Goal: Book appointment/travel/reservation

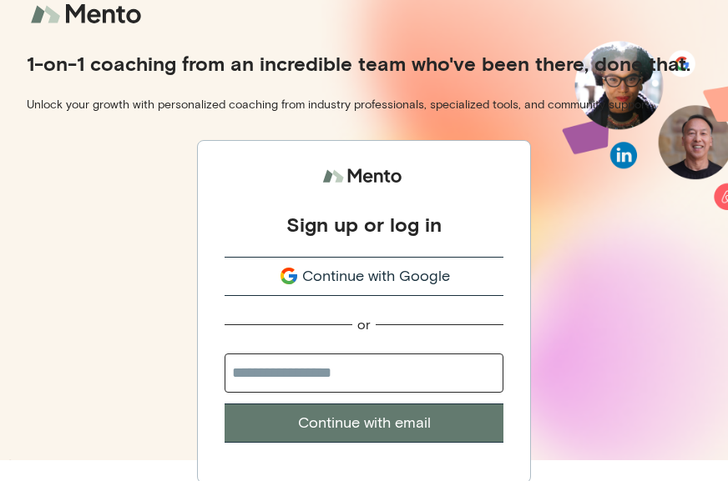
scroll to position [23, 0]
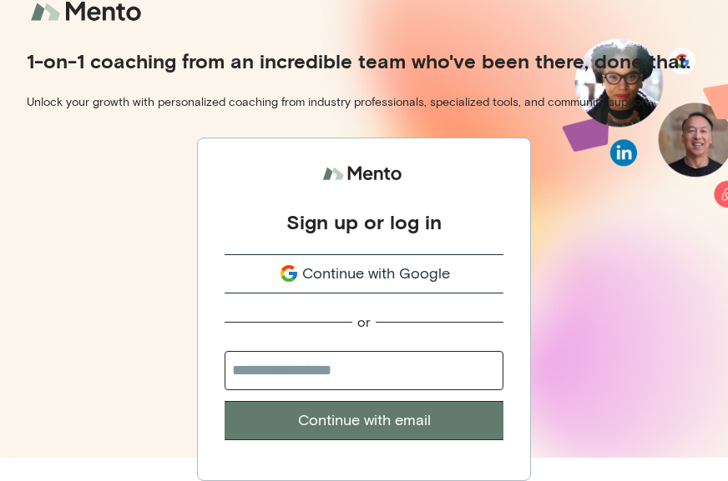
click at [391, 375] on input "email" at bounding box center [363, 370] width 279 height 39
type input "**********"
click at [395, 425] on button "Continue with email" at bounding box center [363, 420] width 279 height 39
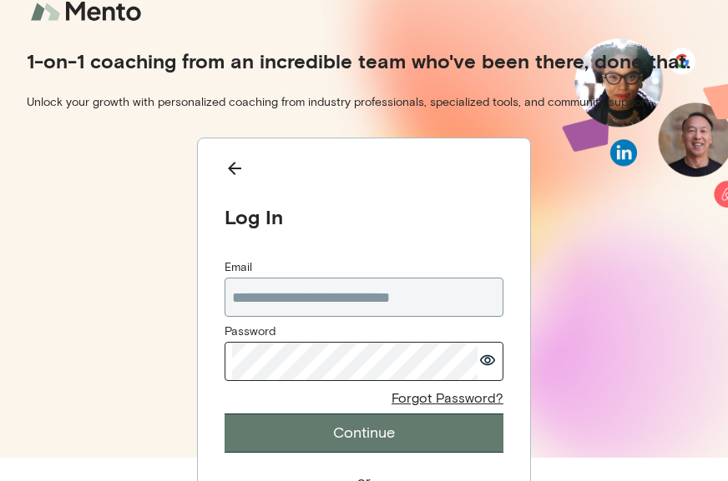
click at [496, 367] on button "button" at bounding box center [487, 361] width 17 height 23
click at [455, 441] on button "Continue" at bounding box center [363, 433] width 279 height 39
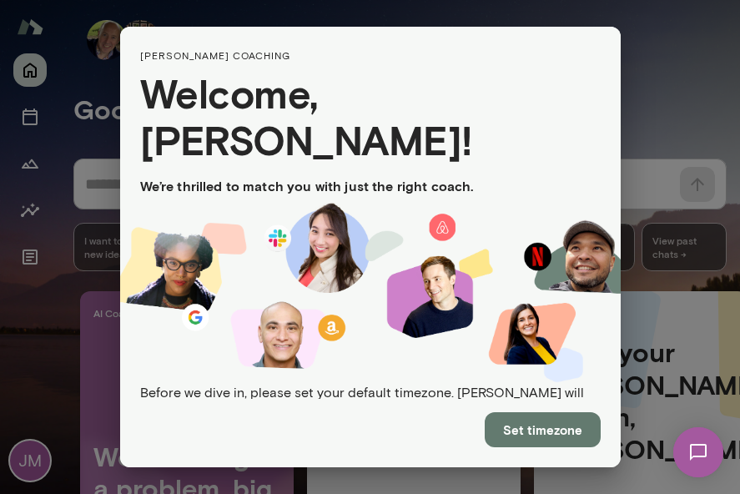
click at [516, 433] on button "Set timezone" at bounding box center [543, 429] width 116 height 35
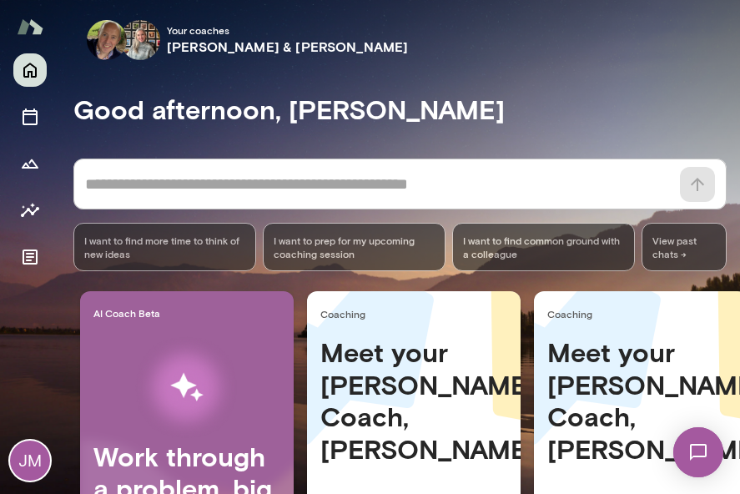
click at [518, 431] on div "Meet your [PERSON_NAME] Coach, [PERSON_NAME] to meet you [PERSON_NAME]! Tap the…" at bounding box center [414, 465] width 214 height 259
click at [32, 112] on icon "Sessions" at bounding box center [30, 117] width 20 height 20
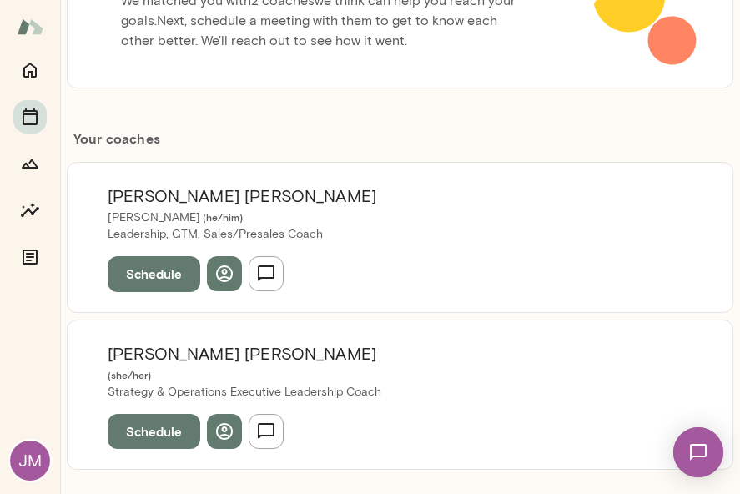
scroll to position [274, 0]
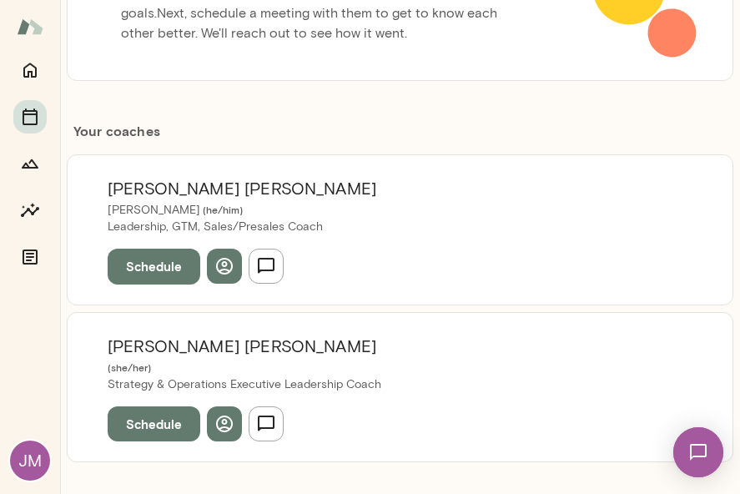
click at [166, 265] on button "Schedule" at bounding box center [154, 266] width 93 height 35
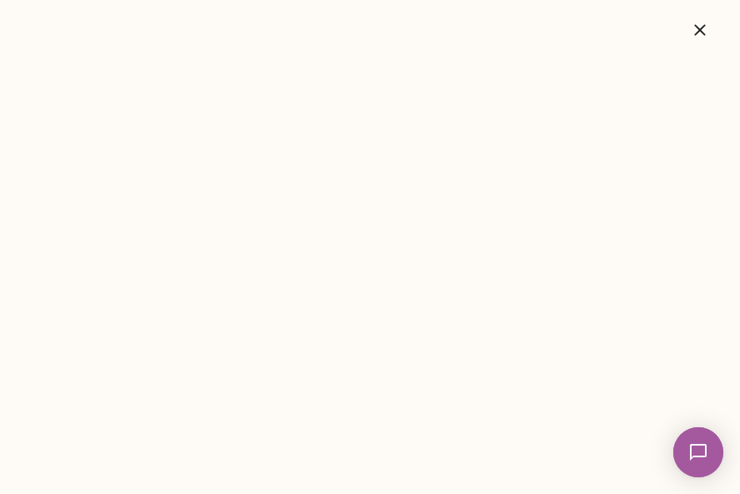
click at [703, 31] on icon "button" at bounding box center [700, 30] width 20 height 20
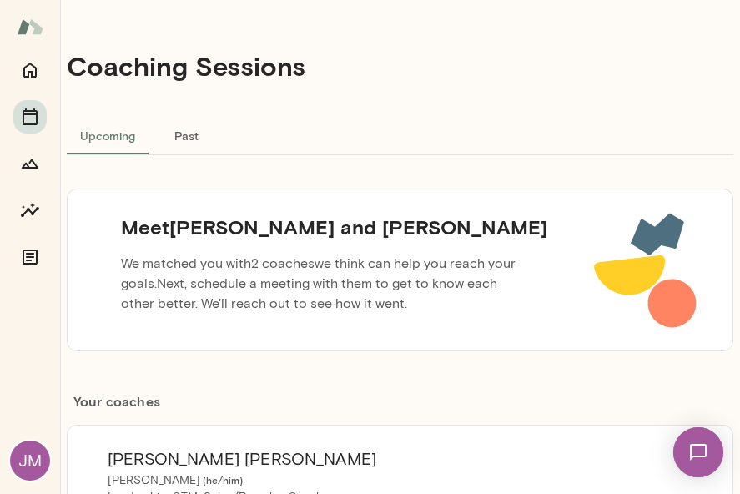
scroll to position [0, 0]
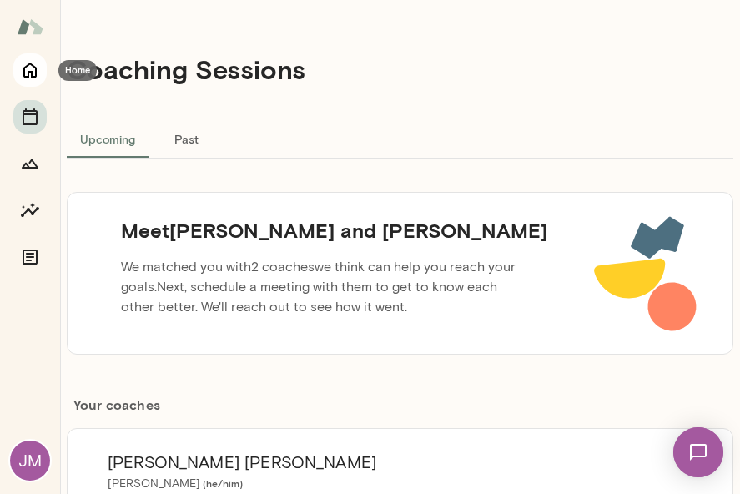
click at [32, 74] on icon "Home" at bounding box center [29, 70] width 13 height 15
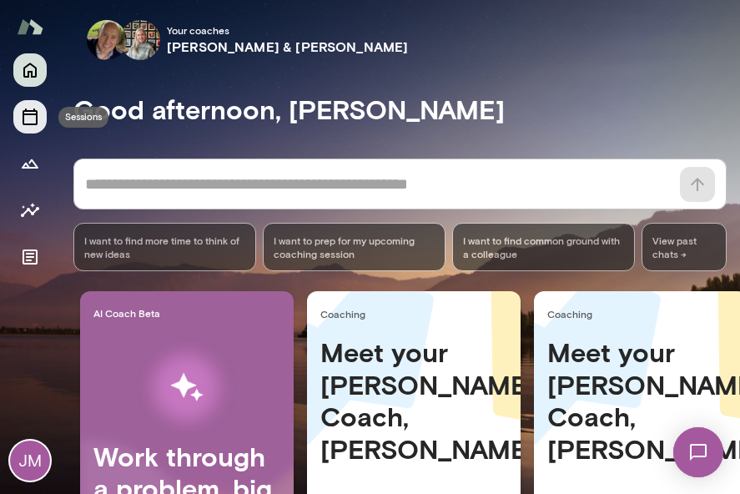
click at [36, 113] on icon "Sessions" at bounding box center [30, 116] width 15 height 17
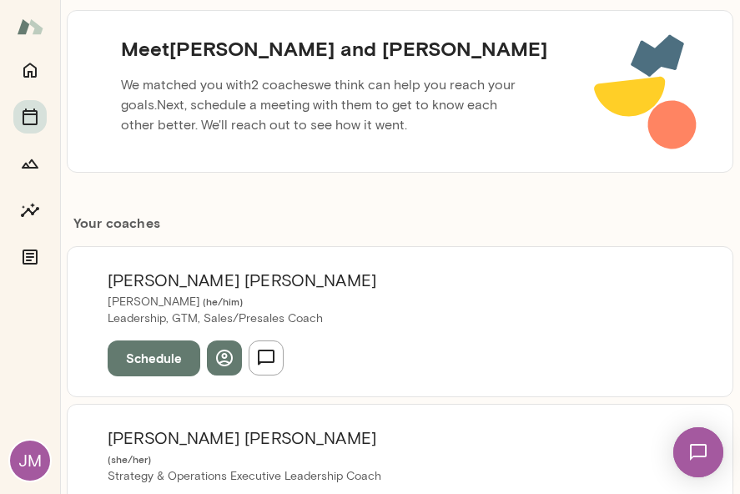
scroll to position [393, 0]
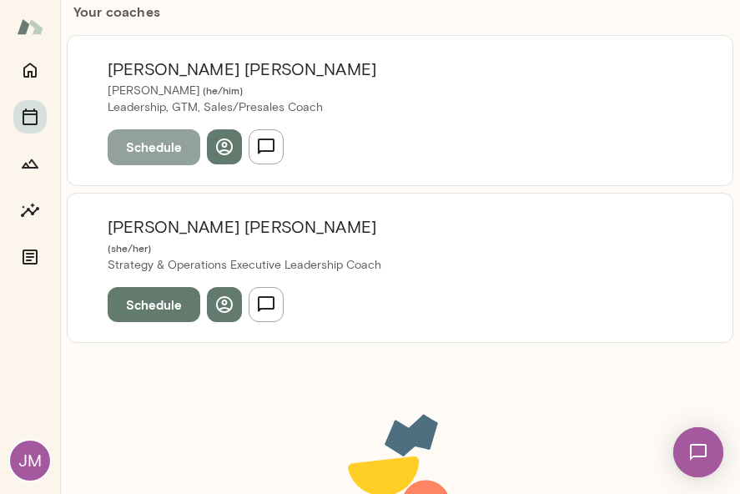
click at [149, 149] on button "Schedule" at bounding box center [154, 146] width 93 height 35
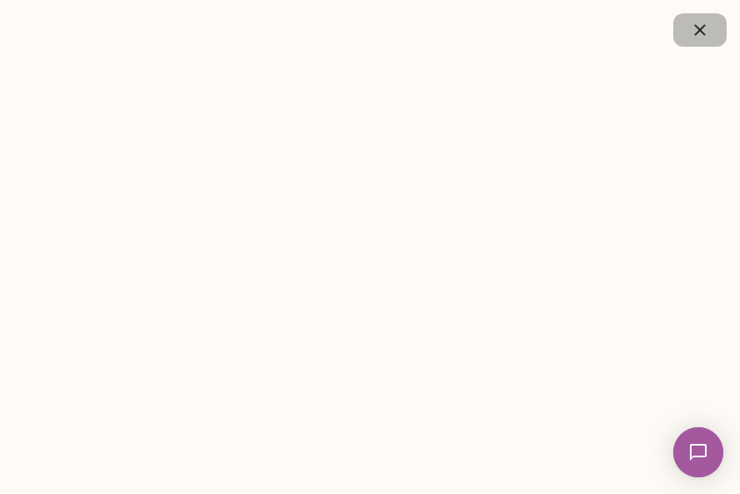
click at [701, 31] on icon "button" at bounding box center [699, 29] width 11 height 11
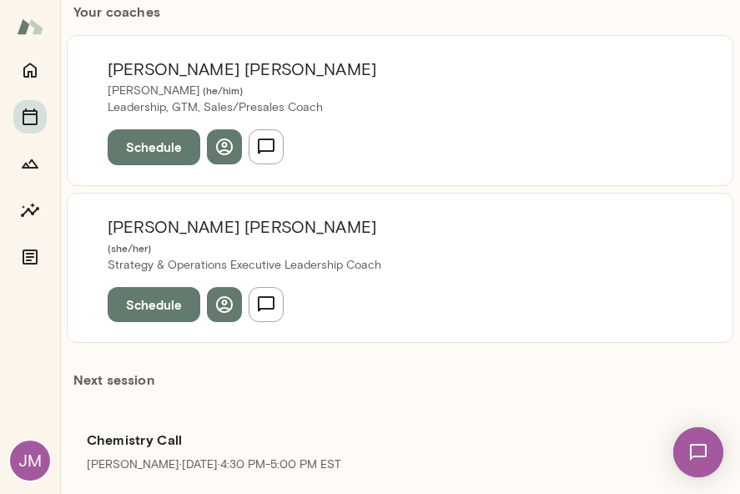
click at [154, 295] on button "Schedule" at bounding box center [154, 304] width 93 height 35
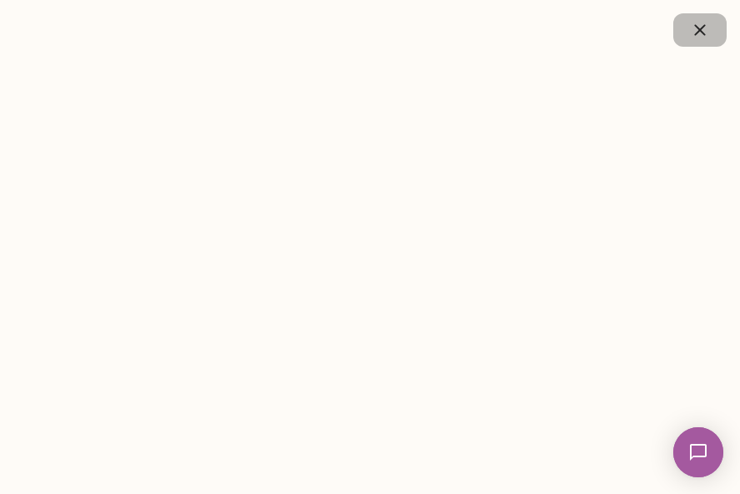
click at [706, 32] on icon "button" at bounding box center [700, 30] width 20 height 20
